Goal: Information Seeking & Learning: Learn about a topic

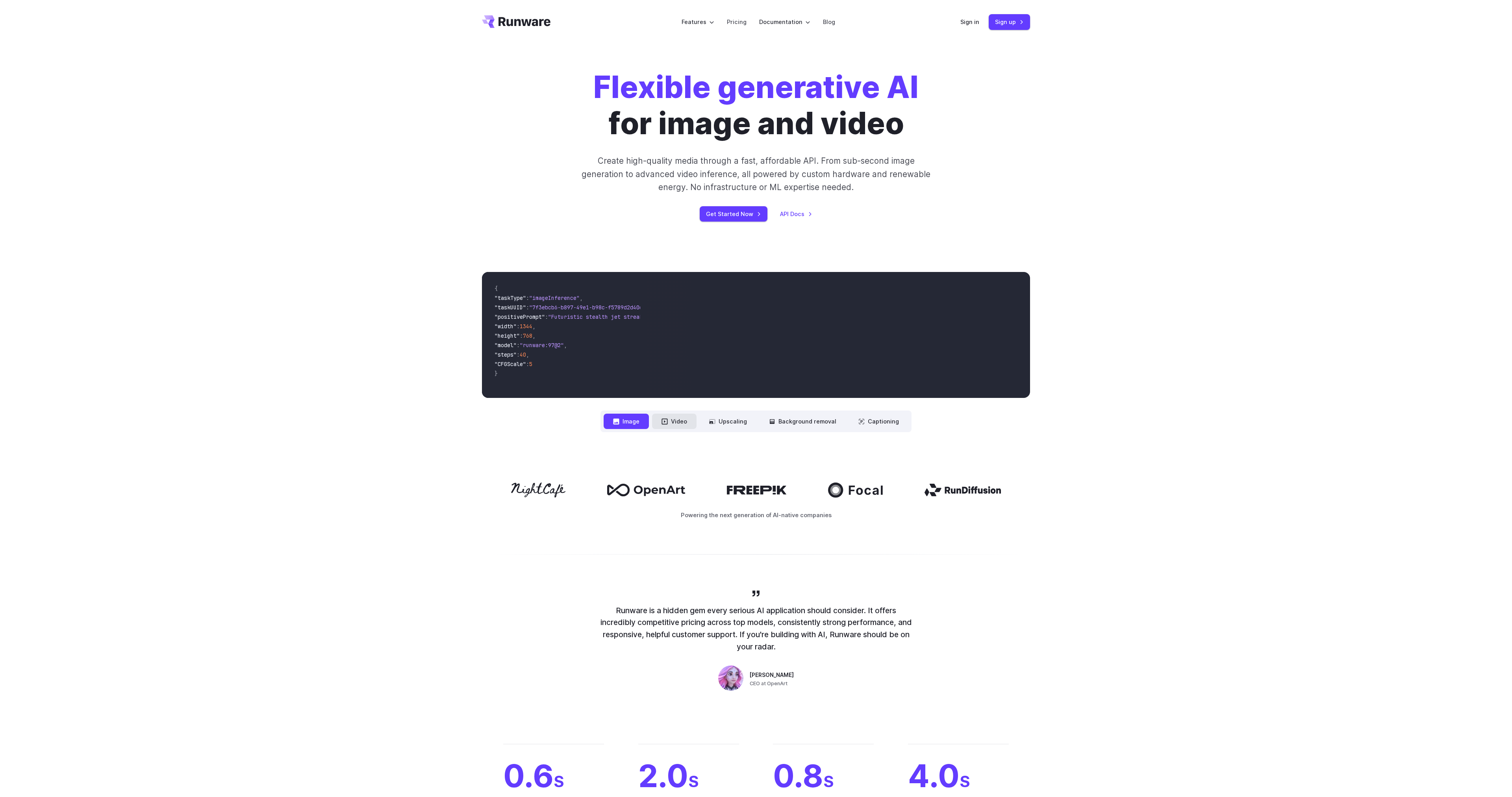
click at [683, 418] on button "Video" at bounding box center [674, 421] width 44 height 15
click at [754, 432] on div "**********" at bounding box center [756, 352] width 1512 height 211
click at [742, 425] on button "Upscaling" at bounding box center [728, 421] width 57 height 15
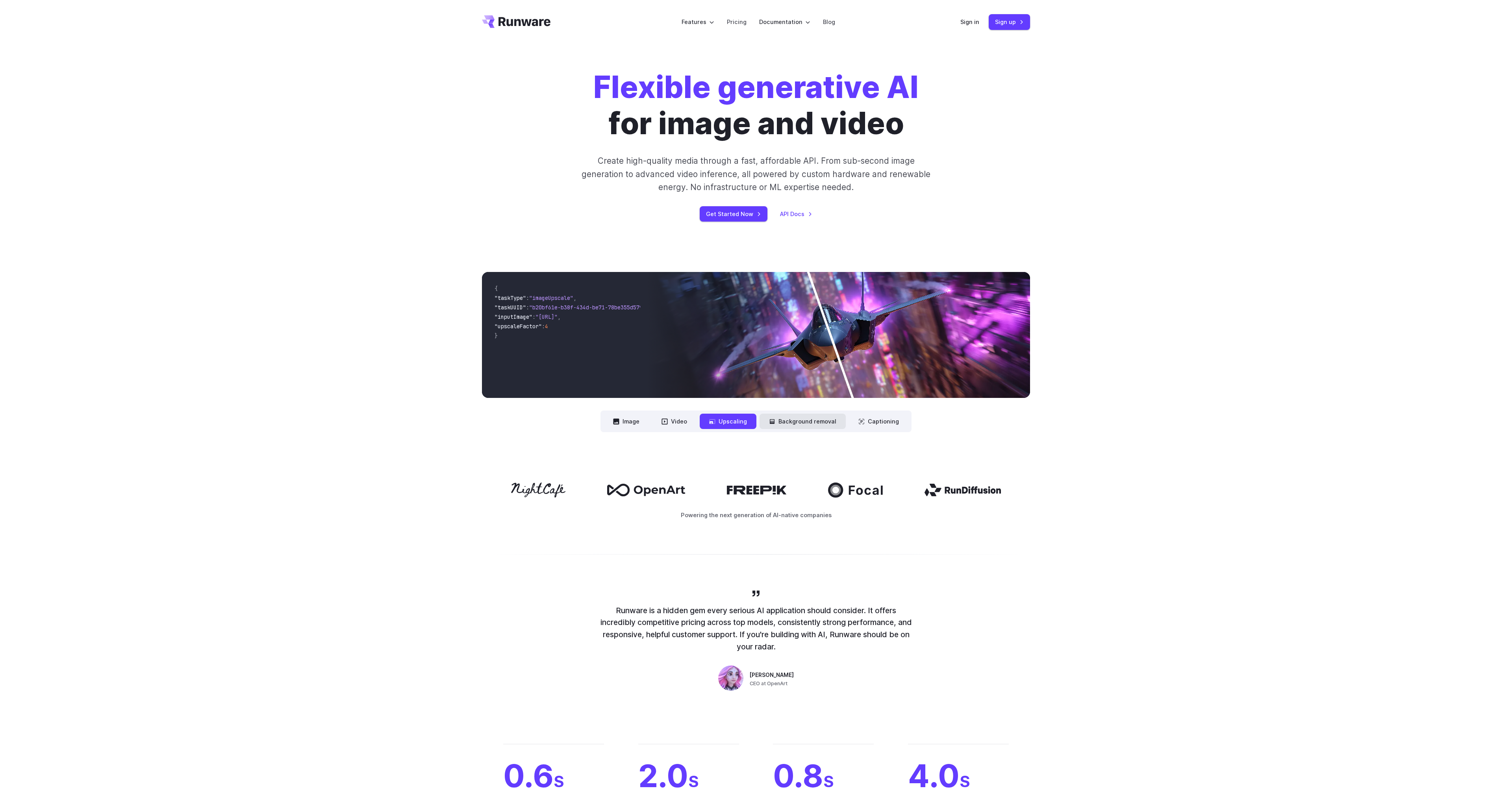
click at [809, 424] on button "Background removal" at bounding box center [803, 421] width 86 height 15
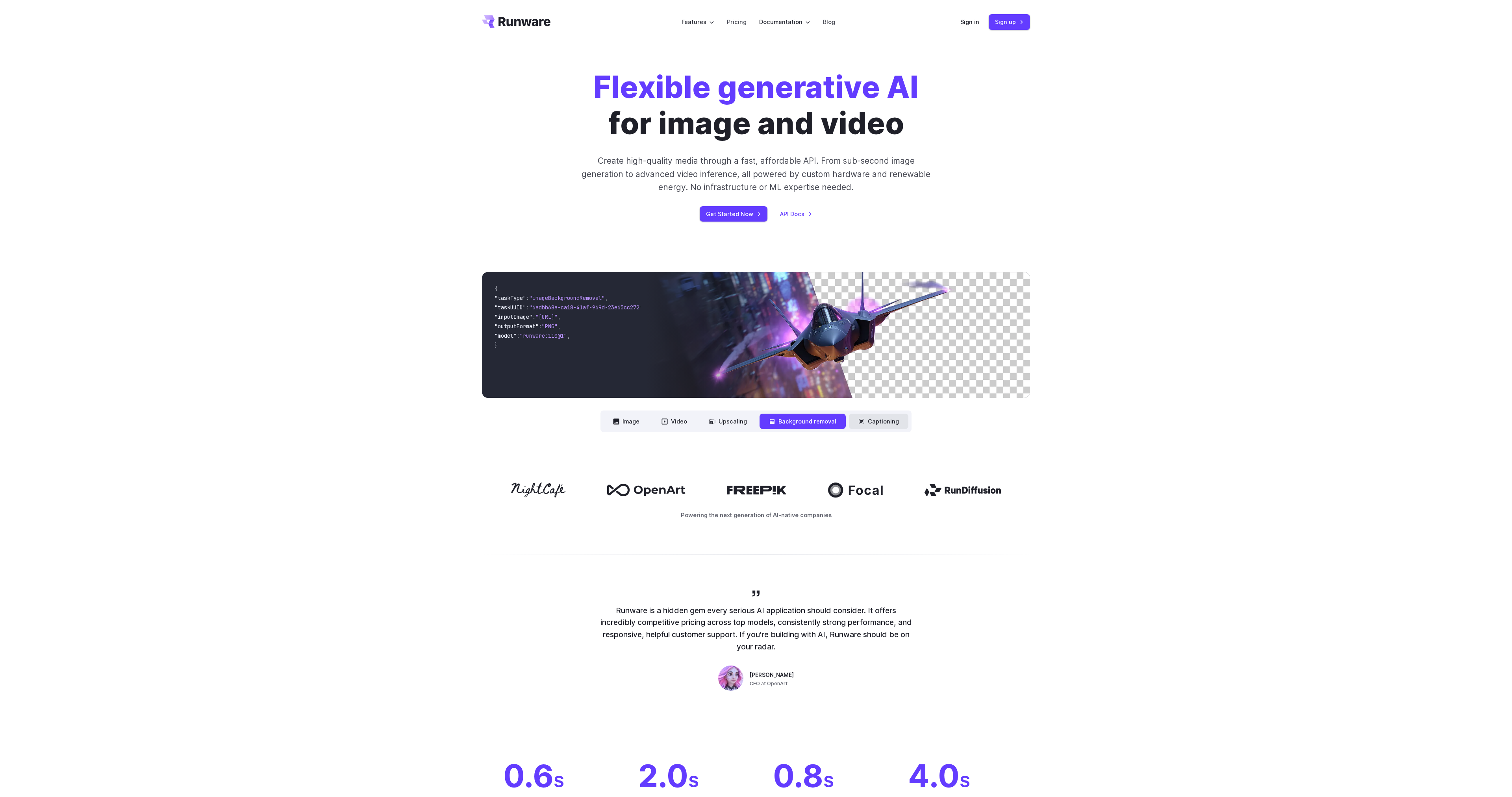
click at [879, 420] on button "Captioning" at bounding box center [878, 421] width 60 height 15
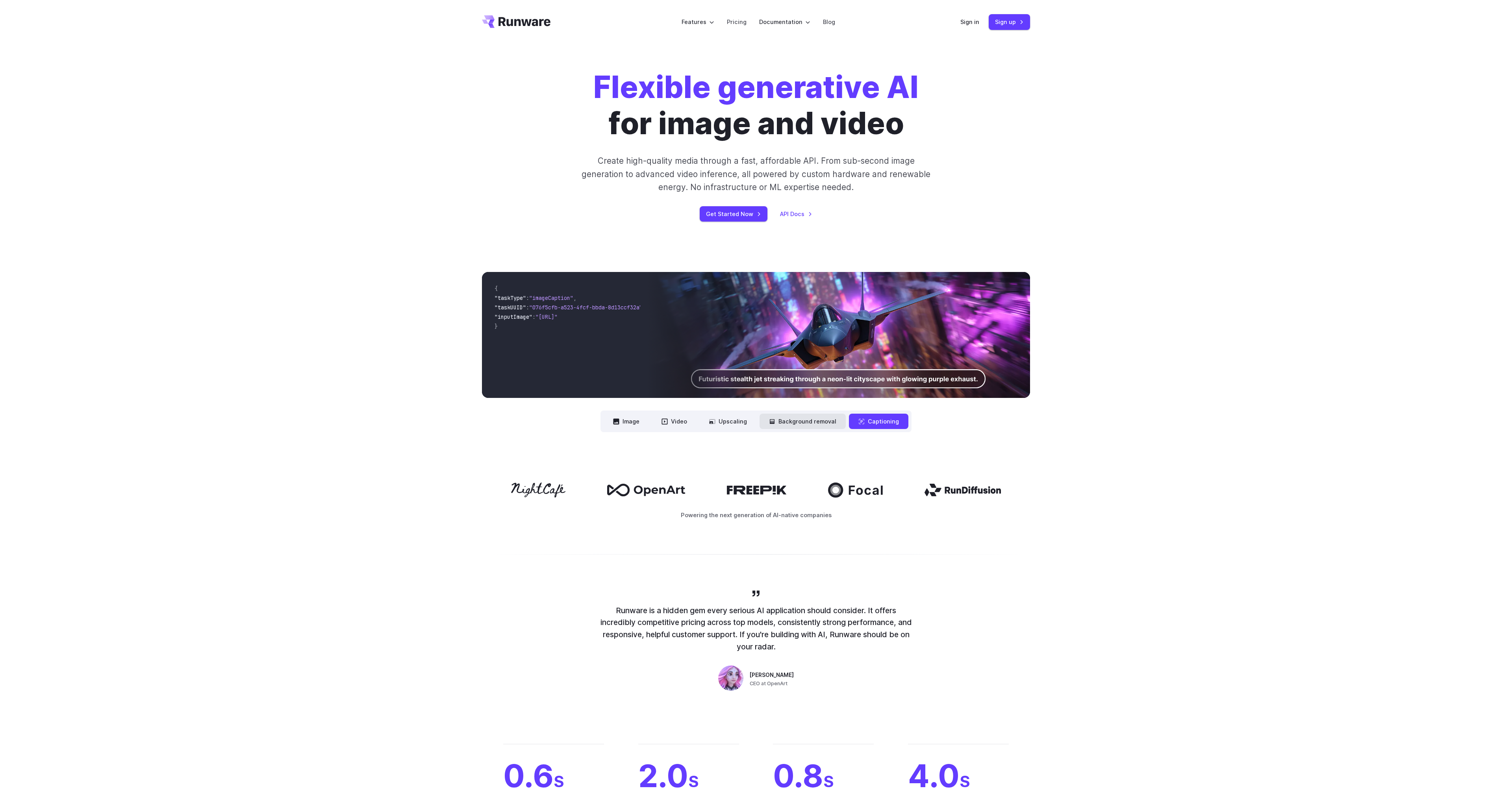
click at [799, 426] on button "Background removal" at bounding box center [803, 421] width 86 height 15
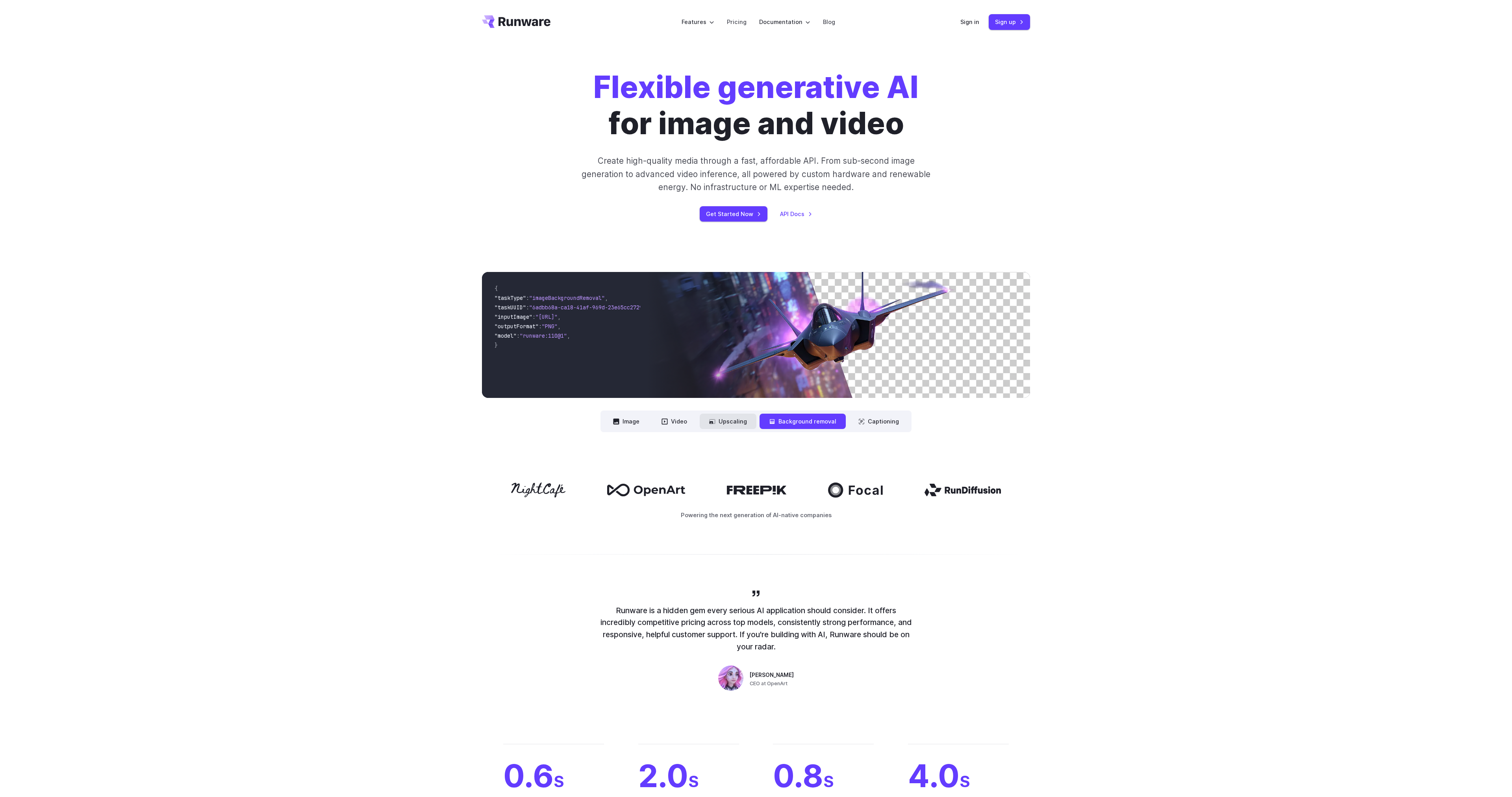
click at [740, 427] on button "Upscaling" at bounding box center [728, 421] width 57 height 15
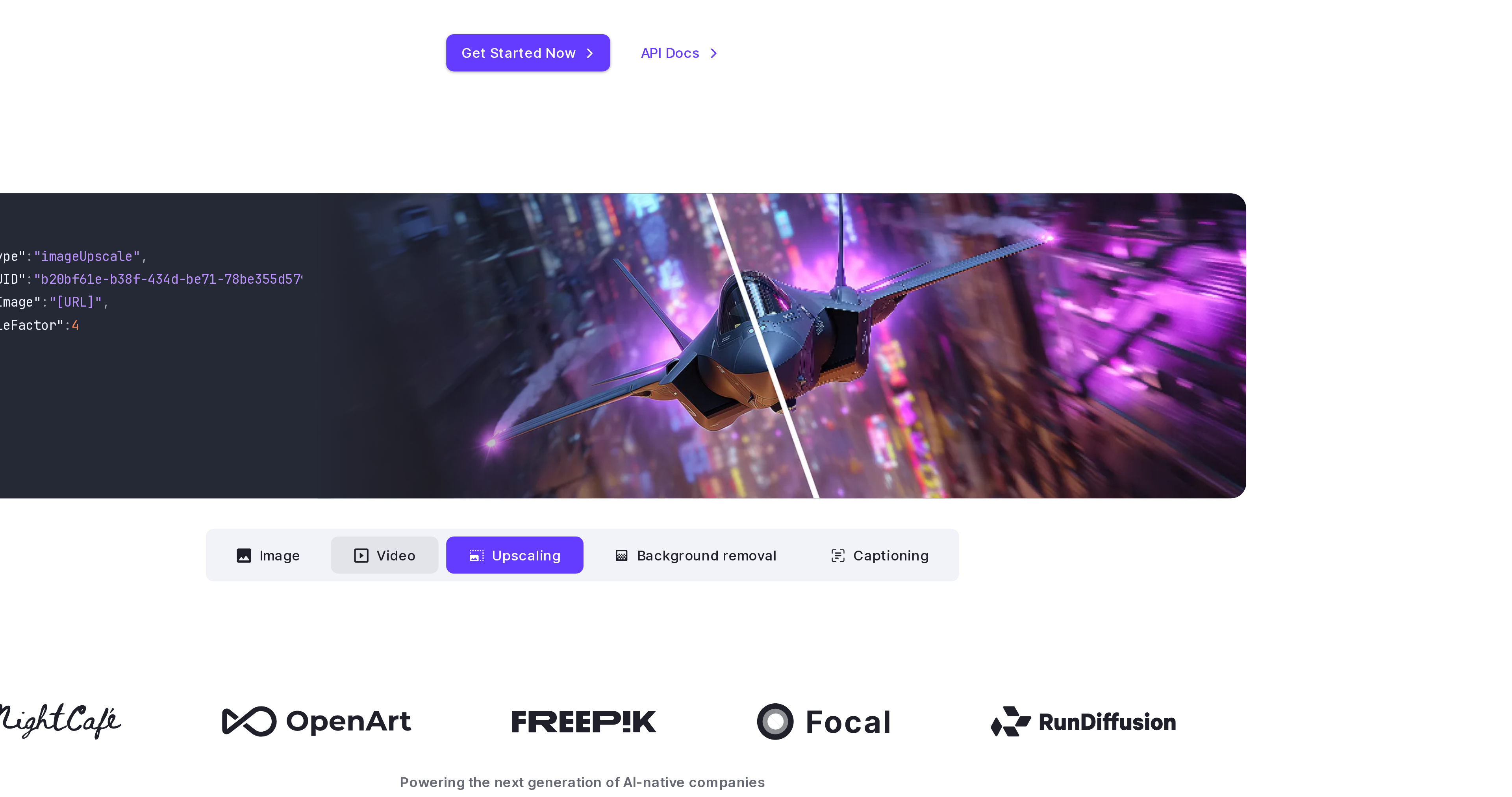
click at [680, 421] on button "Video" at bounding box center [674, 421] width 44 height 15
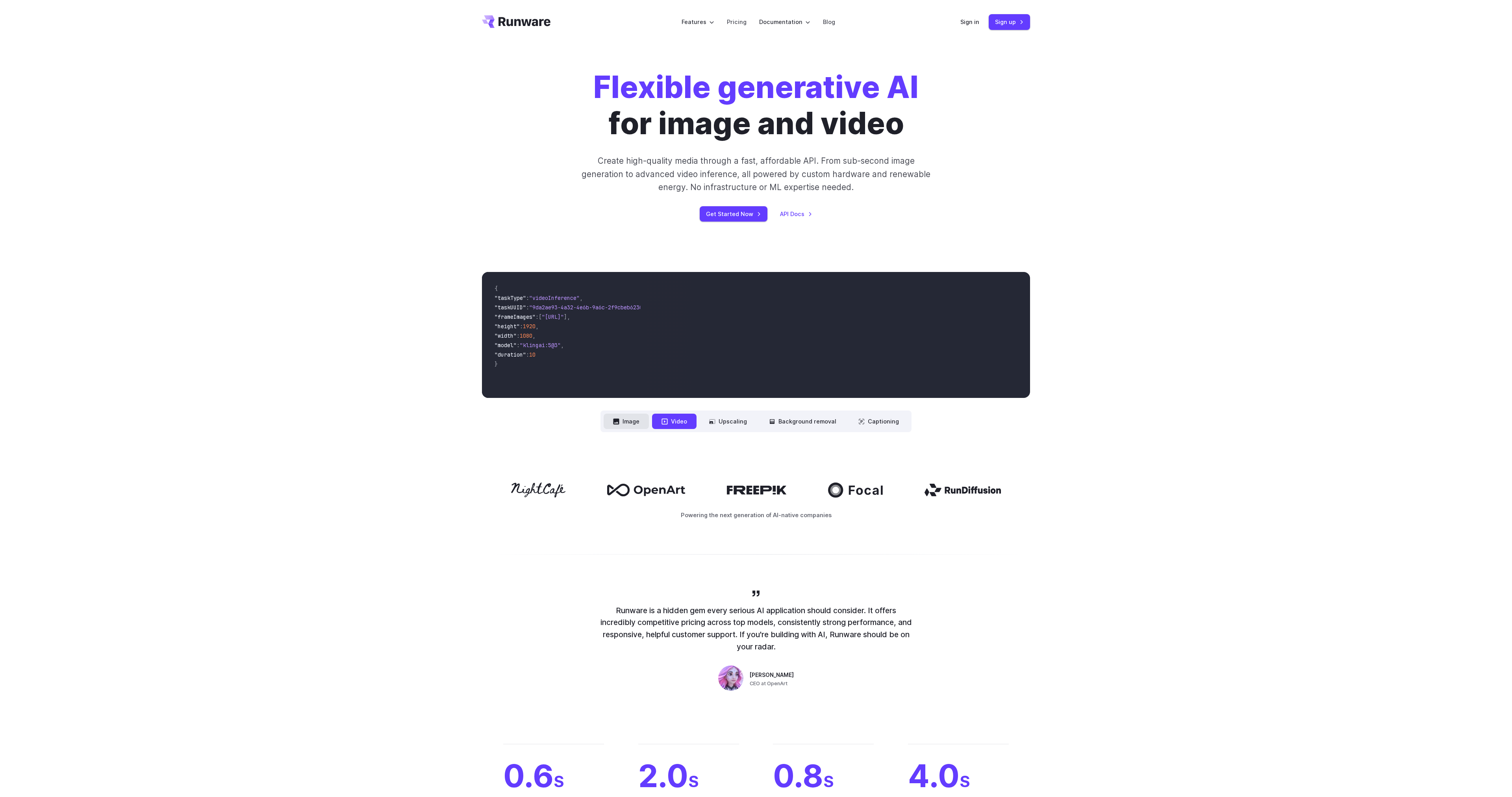
click at [624, 420] on button "Image" at bounding box center [626, 421] width 46 height 15
click at [755, 491] on icon at bounding box center [756, 490] width 60 height 9
click at [519, 489] on icon at bounding box center [539, 490] width 55 height 15
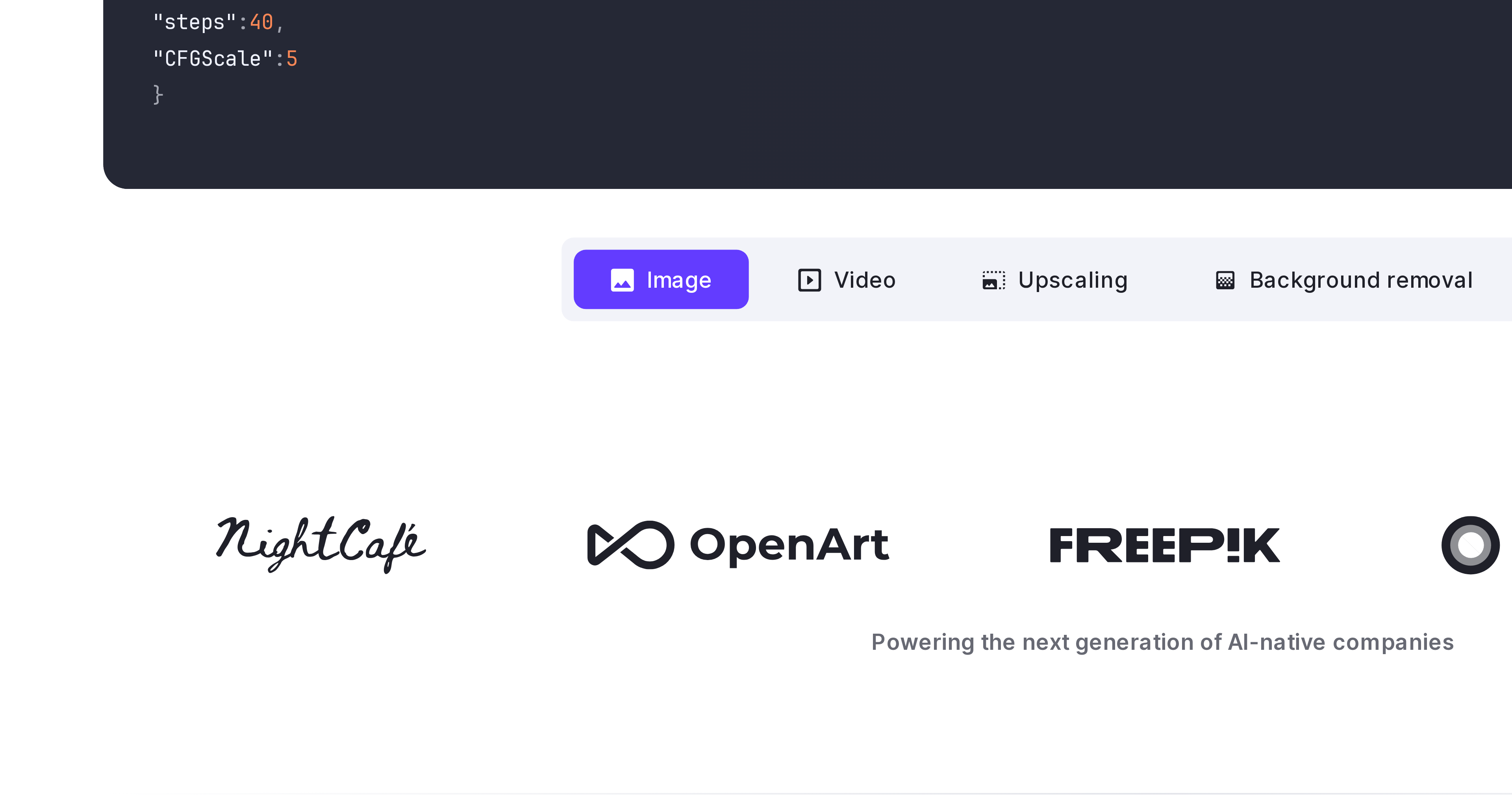
drag, startPoint x: 560, startPoint y: 491, endPoint x: 506, endPoint y: 501, distance: 54.9
click at [506, 501] on div "Powering the next generation of AI-native companies" at bounding box center [756, 501] width 548 height 37
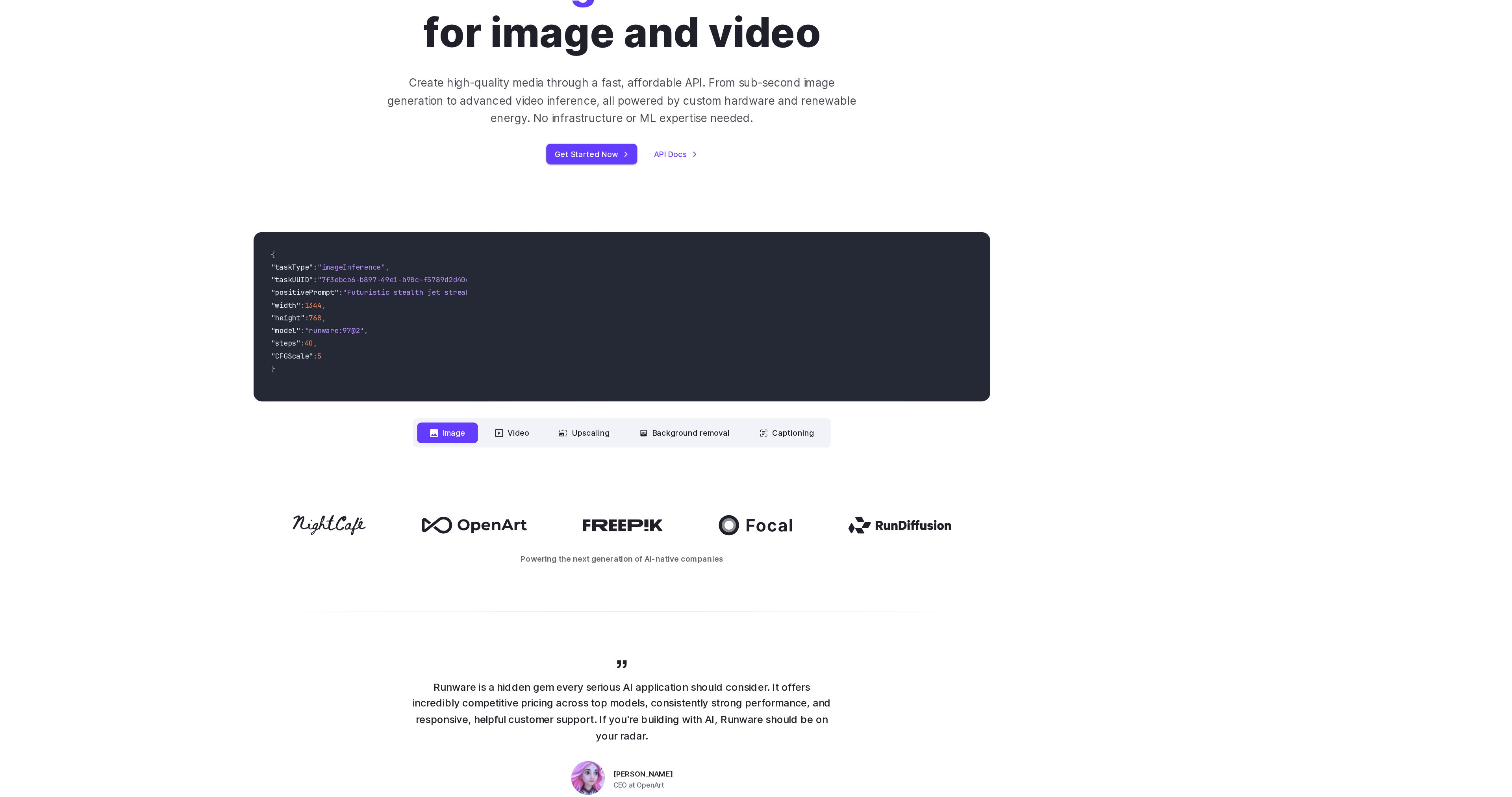
click at [690, 180] on p "Create high-quality media through a fast, affordable API. From sub-second image…" at bounding box center [756, 174] width 351 height 39
